Goal: Subscribe to service/newsletter

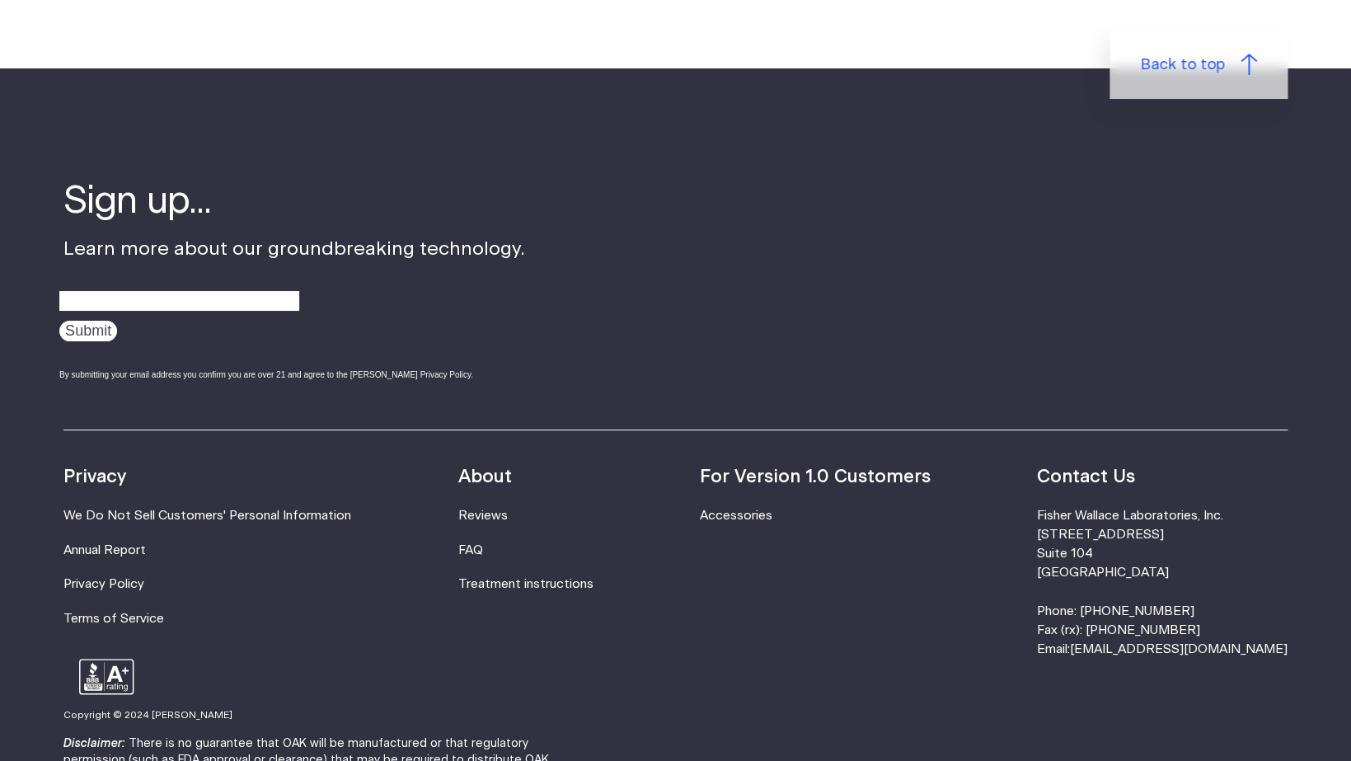
scroll to position [5254, 0]
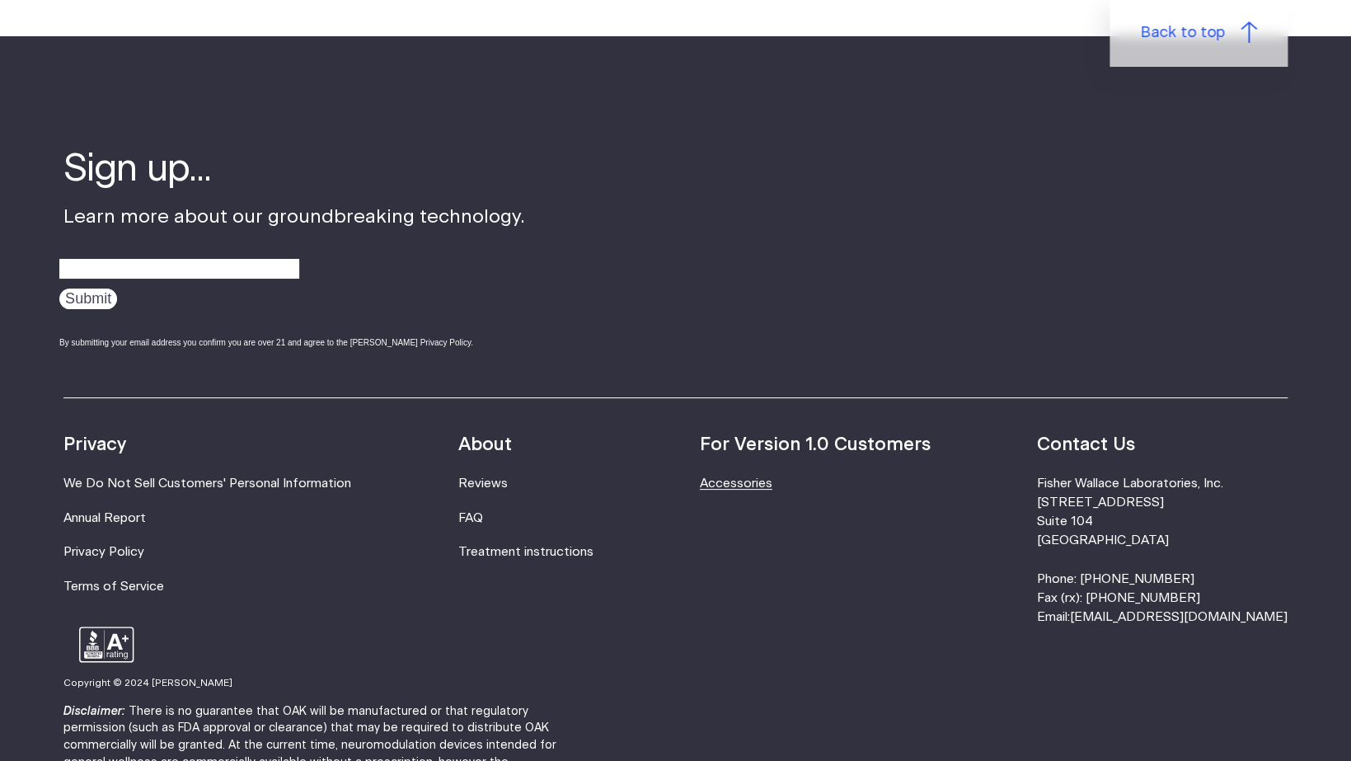
click at [772, 477] on link "Accessories" at bounding box center [736, 483] width 73 height 12
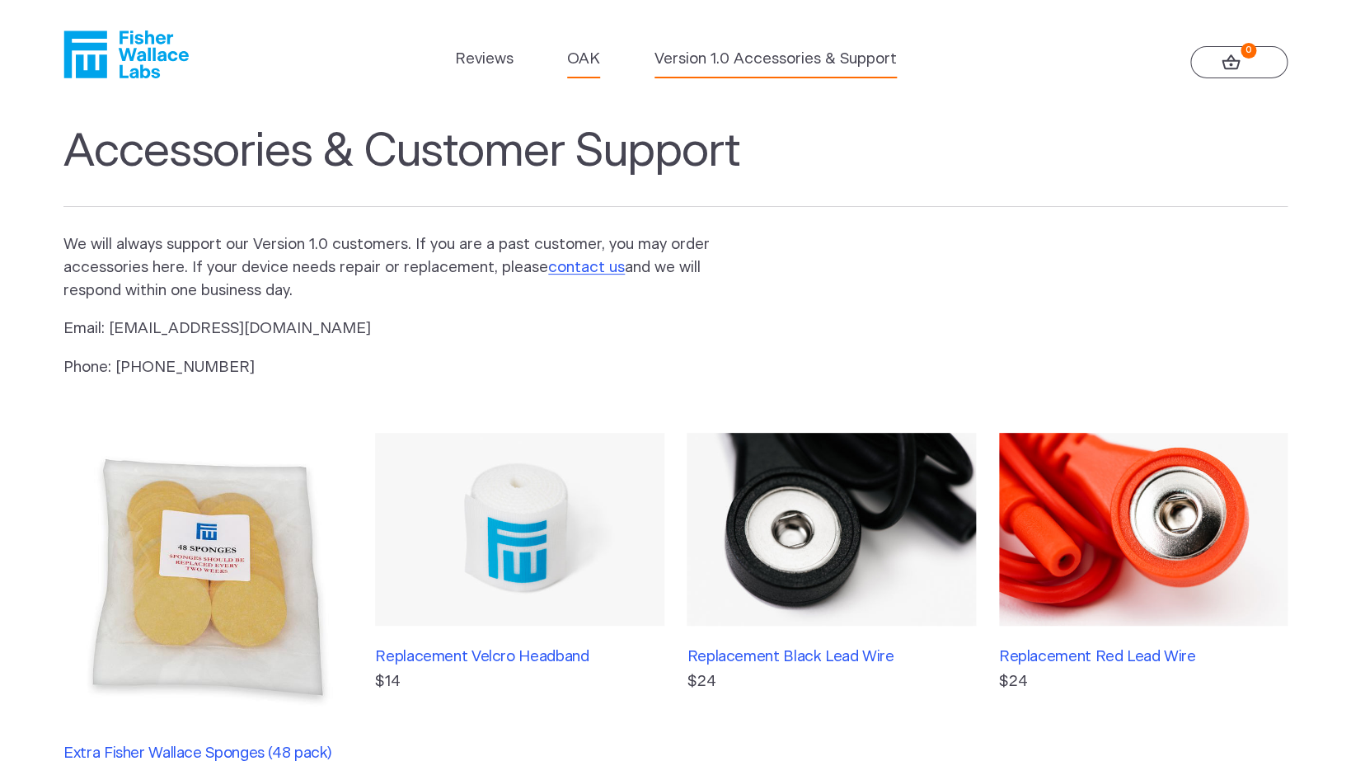
click at [586, 60] on link "OAK" at bounding box center [583, 59] width 33 height 23
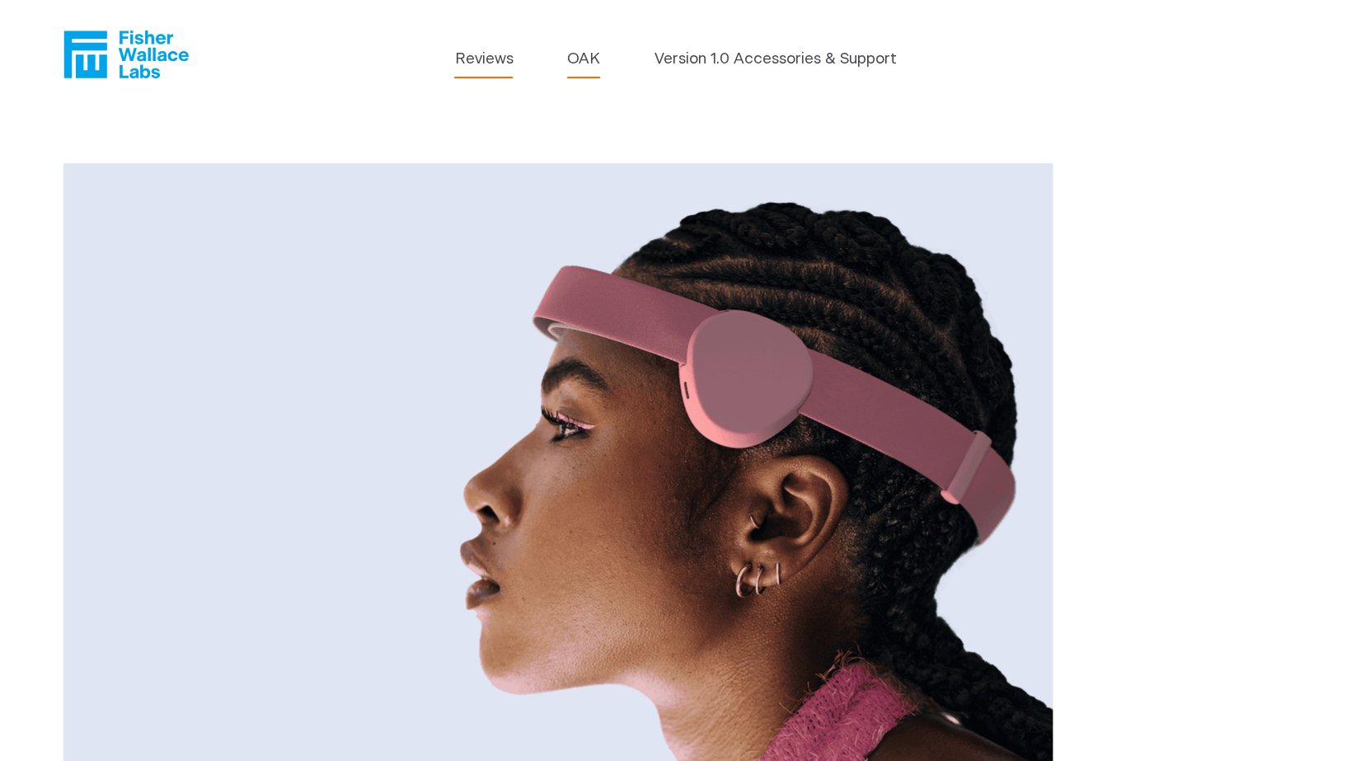
click at [494, 57] on link "Reviews" at bounding box center [483, 59] width 59 height 23
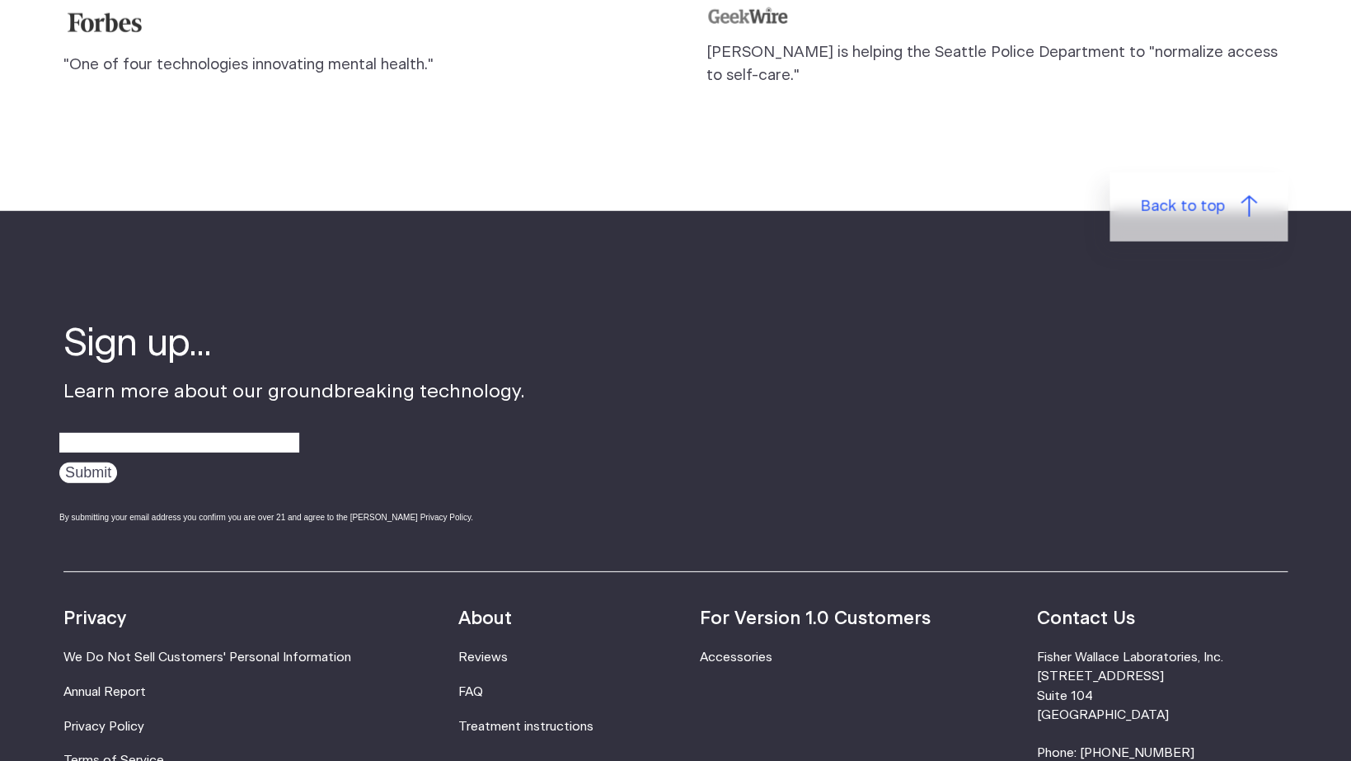
scroll to position [2045, 0]
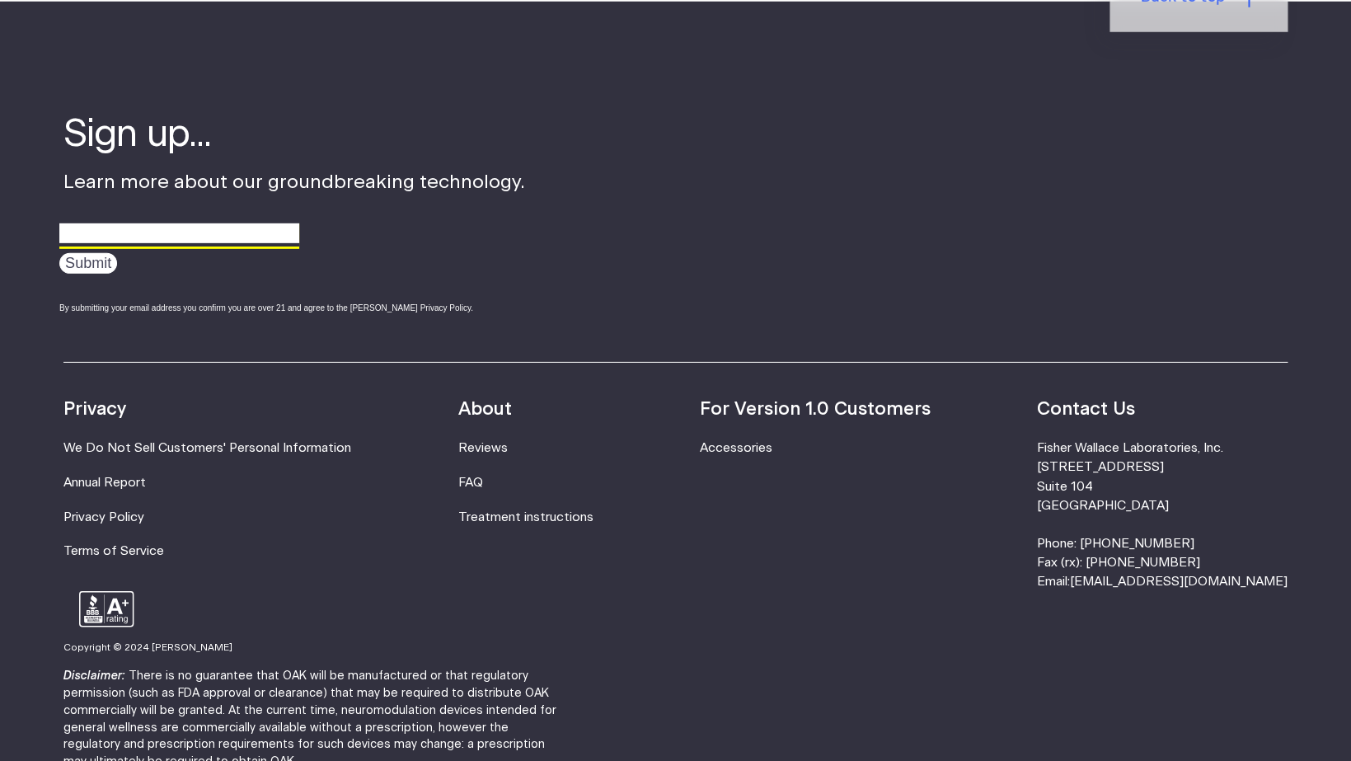
click at [85, 221] on input "email" at bounding box center [179, 234] width 240 height 26
type input "Rfinnclarke1@gmail.com"
click at [90, 253] on input "Submit" at bounding box center [88, 263] width 58 height 21
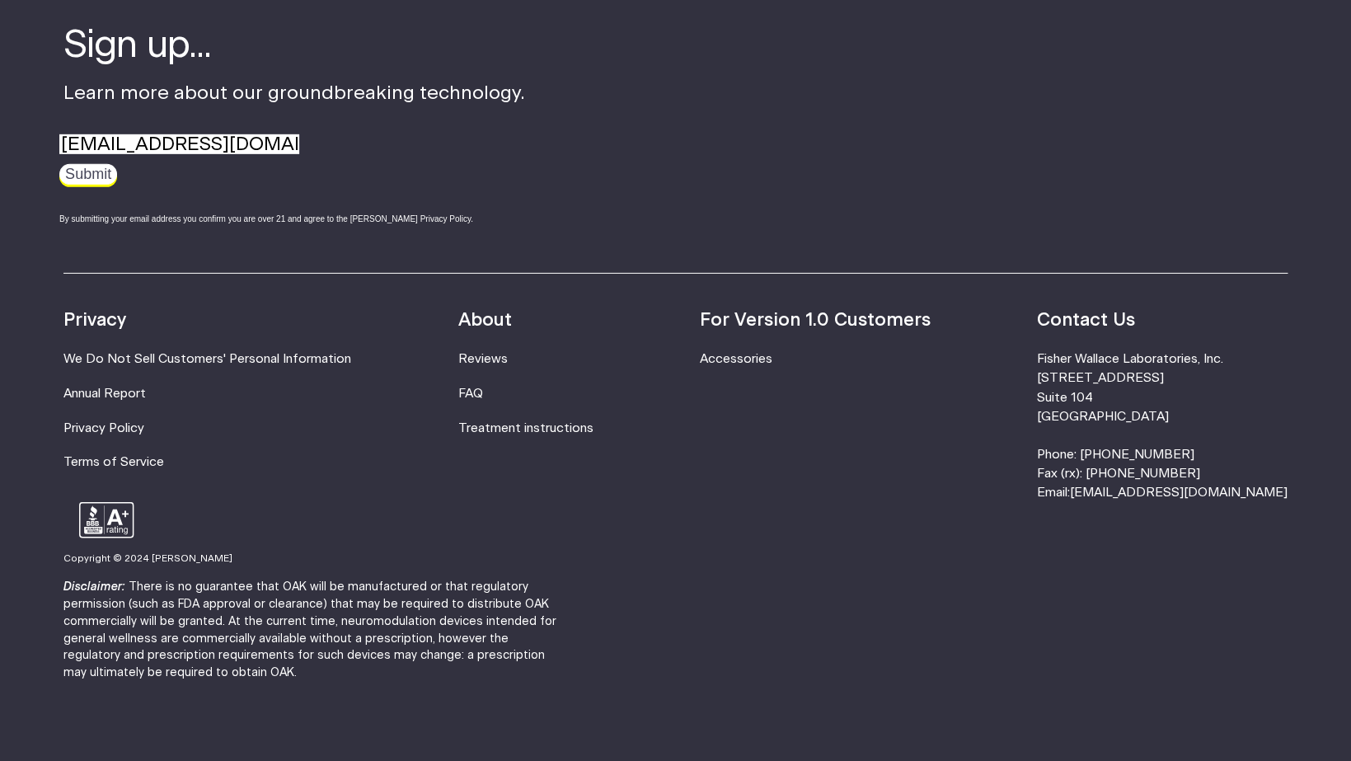
scroll to position [2152, 0]
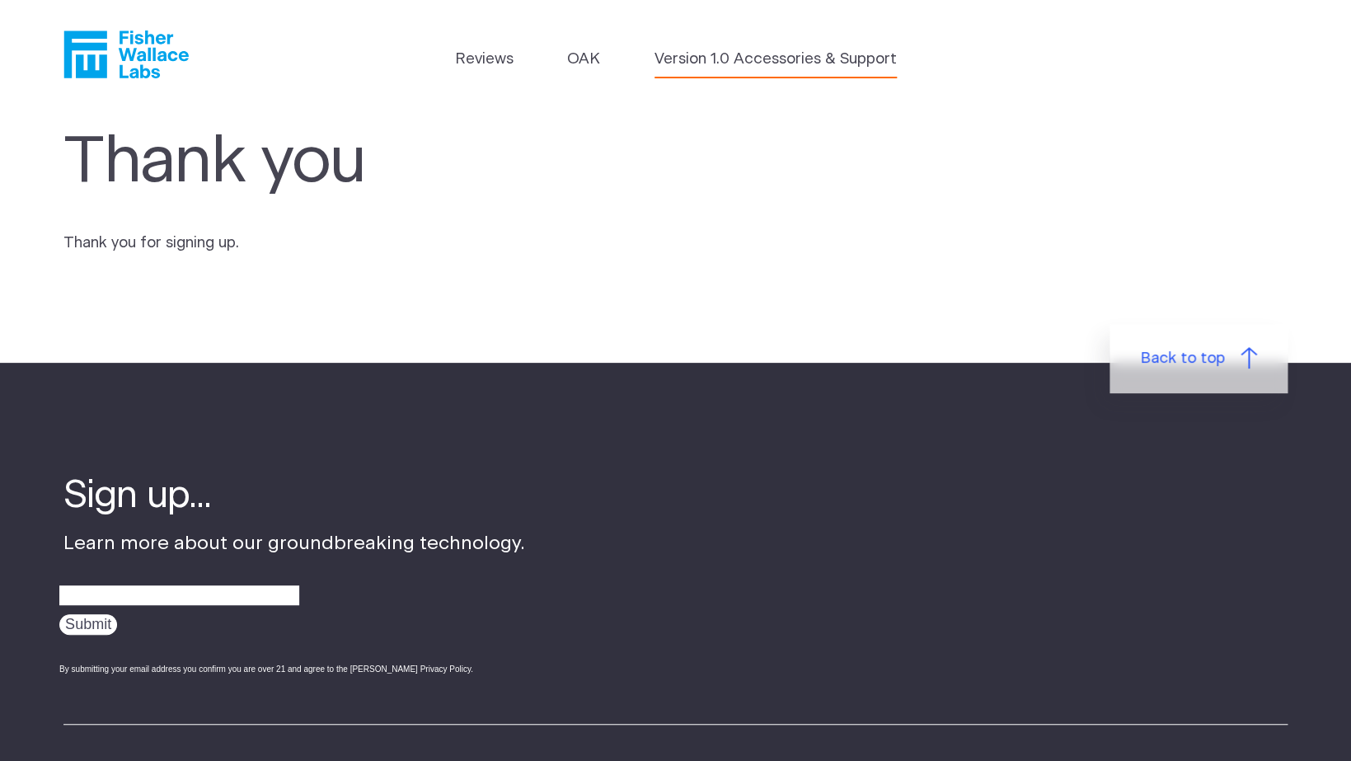
click at [702, 55] on link "Version 1.0 Accessories & Support" at bounding box center [776, 59] width 242 height 23
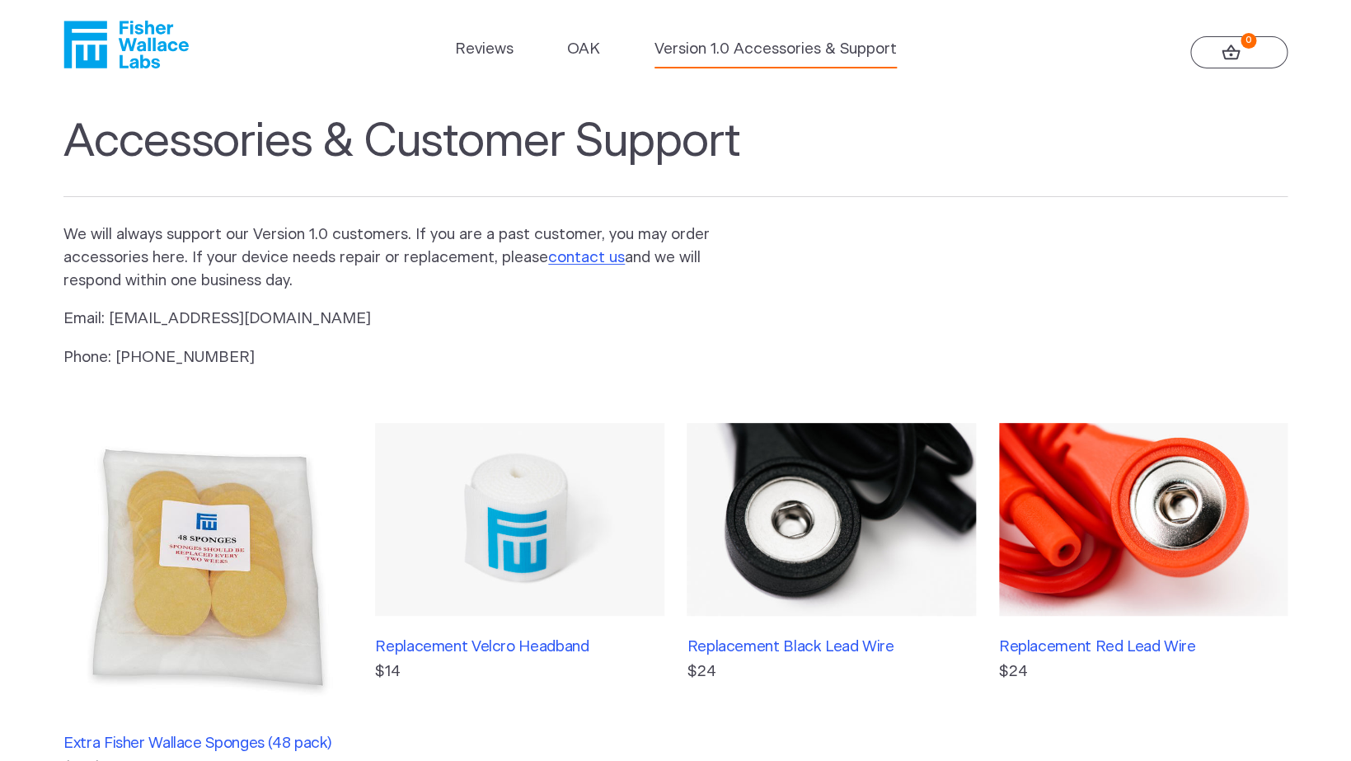
scroll to position [6, 0]
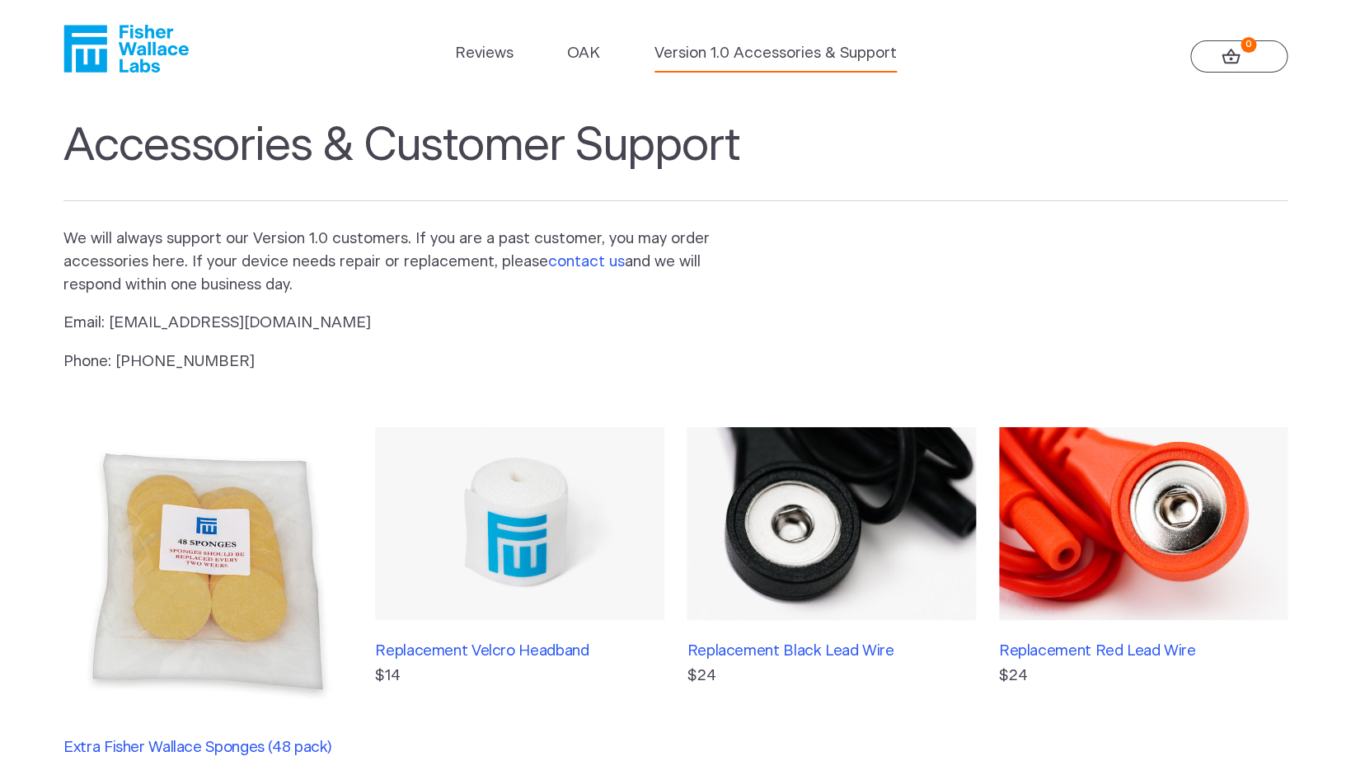
click at [586, 260] on link "contact us" at bounding box center [586, 262] width 77 height 16
